Goal: Book appointment/travel/reservation

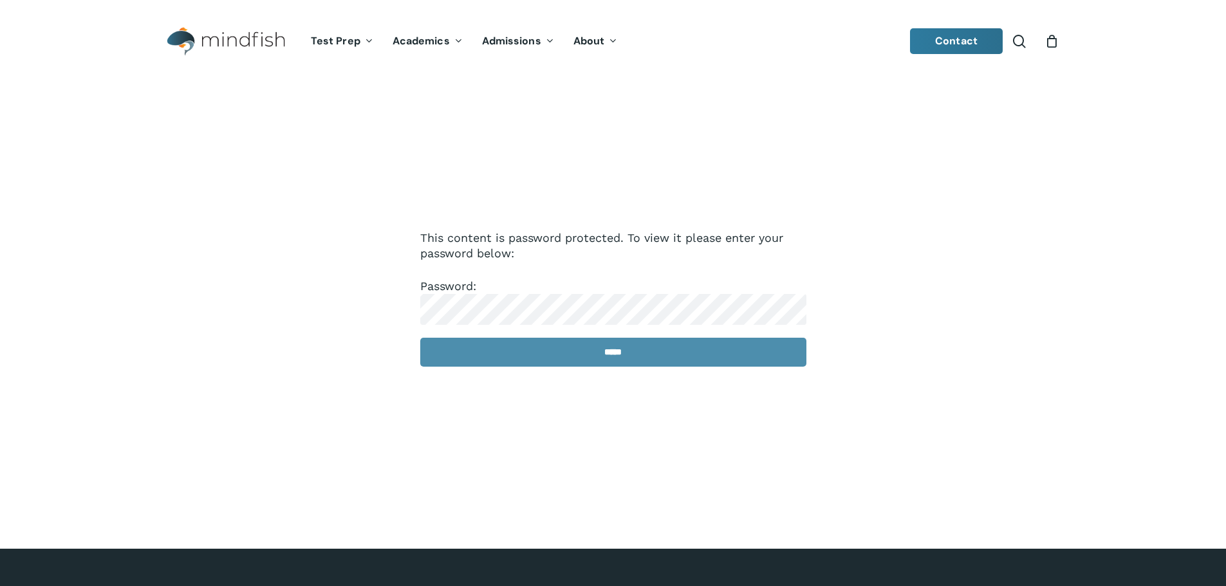
click at [499, 348] on input "*****" at bounding box center [613, 352] width 386 height 29
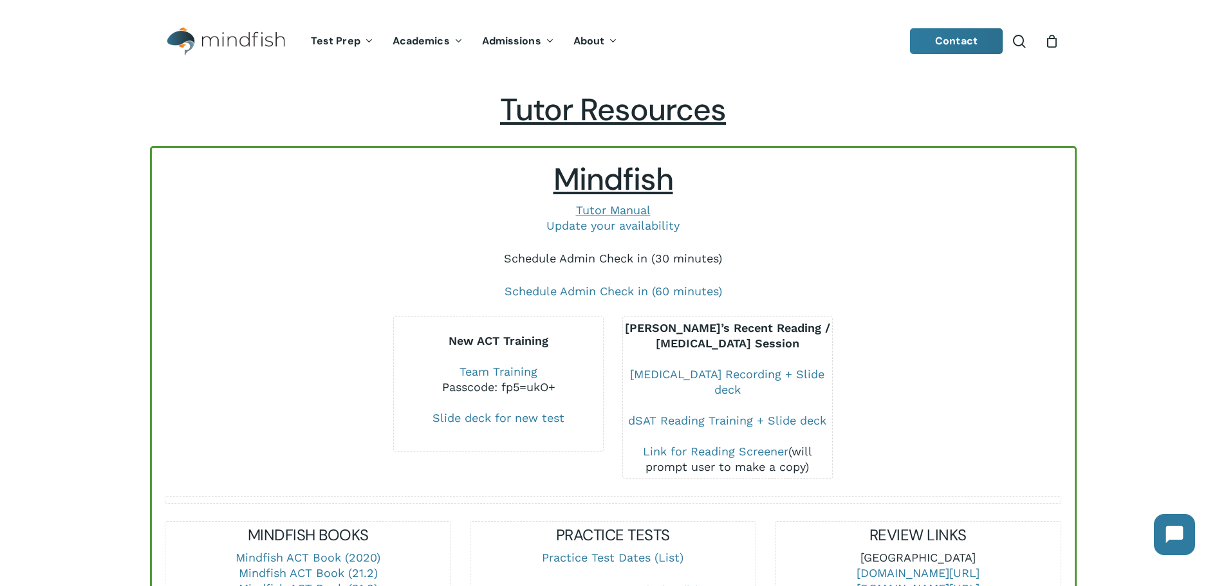
click at [504, 263] on link "Schedule Admin Check in (30 minutes)" at bounding box center [613, 259] width 218 height 14
